Goal: Find specific page/section

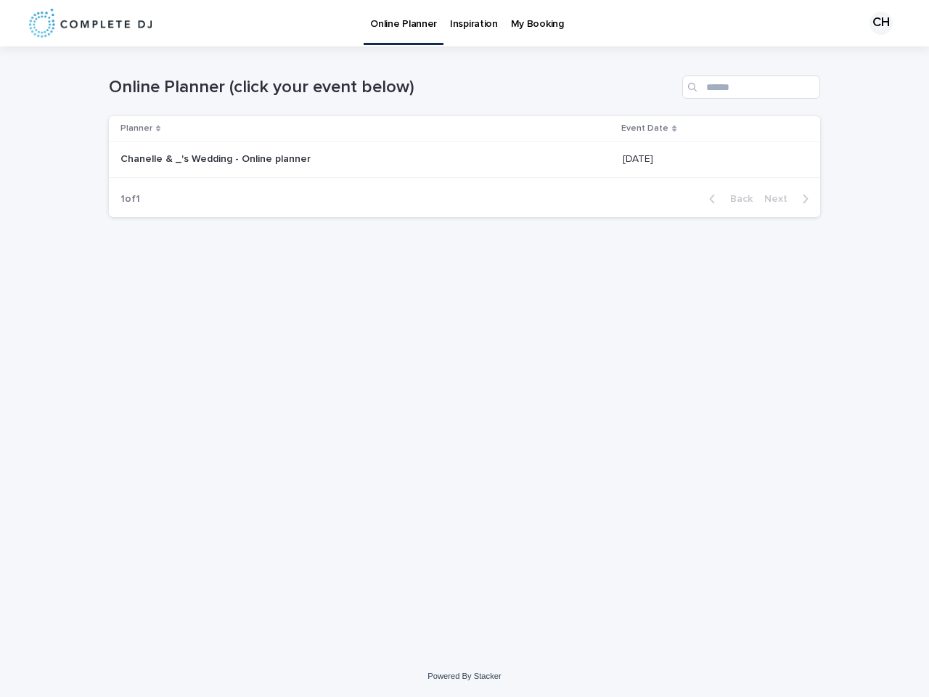
click at [876, 23] on div "CH" at bounding box center [881, 23] width 23 height 23
click at [368, 128] on div "Planner" at bounding box center [367, 129] width 492 height 16
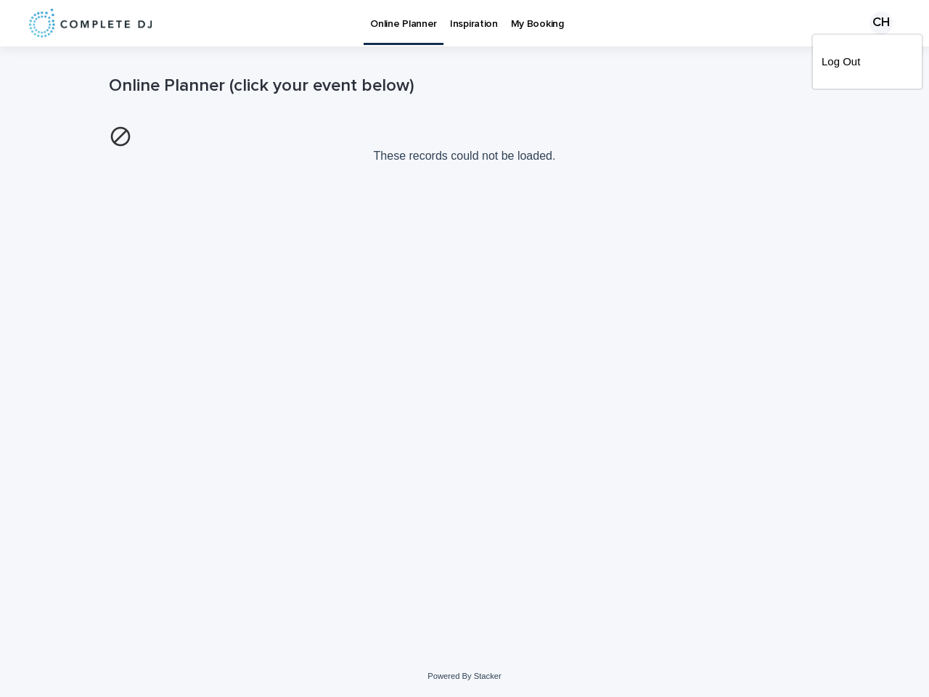
click at [711, 128] on p "These records could not be loaded." at bounding box center [464, 144] width 711 height 49
click at [132, 148] on img at bounding box center [120, 136] width 23 height 23
click at [730, 199] on div "Loading... Saving… Loading... Saving… Online Planner (click your event below) T…" at bounding box center [465, 332] width 726 height 573
click at [791, 199] on div "Loading... Saving… Loading... Saving… Online Planner (click your event below) T…" at bounding box center [465, 332] width 726 height 573
